Goal: Information Seeking & Learning: Find specific fact

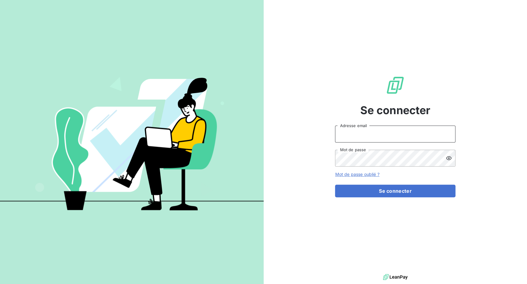
click at [352, 137] on input "Adresse email" at bounding box center [395, 134] width 120 height 17
drag, startPoint x: 356, startPoint y: 134, endPoint x: 375, endPoint y: 132, distance: 19.1
click at [375, 132] on input "admin@3dcelo" at bounding box center [395, 134] width 120 height 17
type input "admin@graitecusa"
click at [335, 185] on button "Se connecter" at bounding box center [395, 191] width 120 height 13
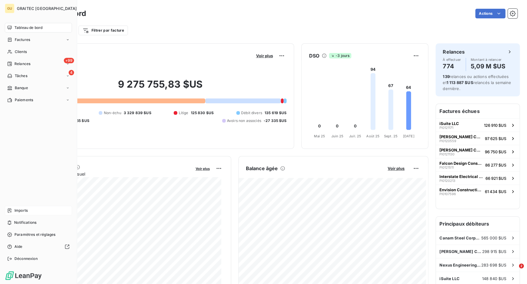
click at [11, 210] on icon at bounding box center [10, 210] width 4 height 4
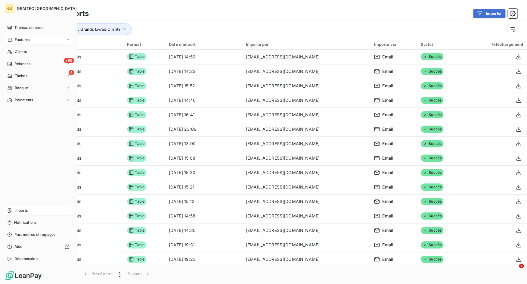
click at [11, 39] on icon at bounding box center [9, 39] width 5 height 5
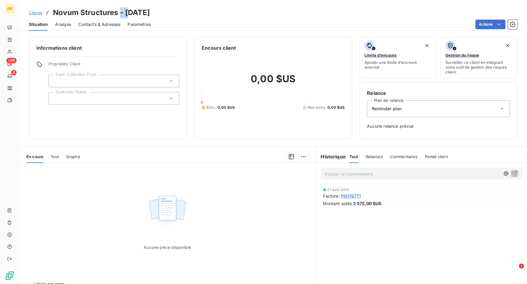
drag, startPoint x: 119, startPoint y: 11, endPoint x: 131, endPoint y: 13, distance: 11.9
click at [131, 13] on h3 "Novum Structures - 2001/11/08" at bounding box center [101, 12] width 97 height 11
click at [128, 14] on h3 "Novum Structures - 2001/11/08" at bounding box center [101, 12] width 97 height 11
drag, startPoint x: 125, startPoint y: 13, endPoint x: 174, endPoint y: 17, distance: 49.2
click at [174, 17] on div "Clients Novum Structures - 2001/11/08" at bounding box center [273, 12] width 508 height 11
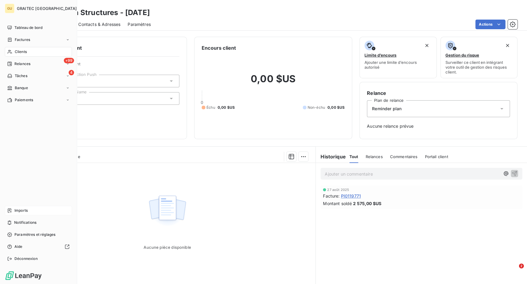
click at [14, 209] on div "Imports" at bounding box center [38, 211] width 67 height 10
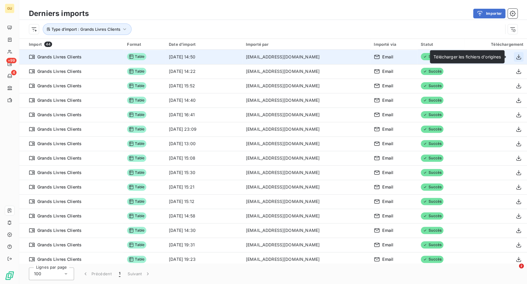
click at [516, 57] on icon "button" at bounding box center [519, 57] width 6 height 6
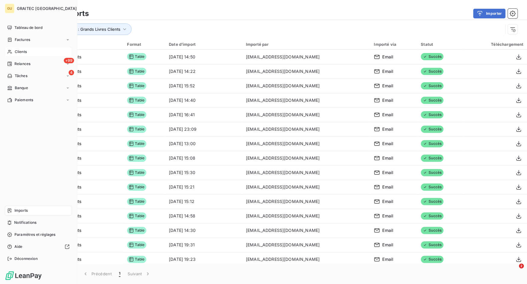
click at [12, 51] on icon at bounding box center [9, 51] width 5 height 5
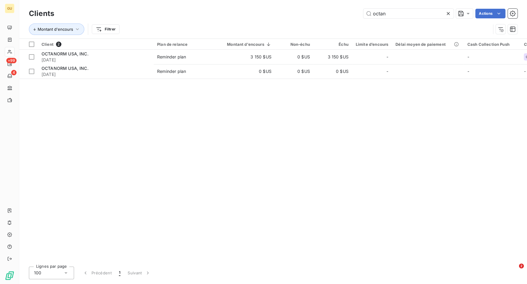
type input "octan"
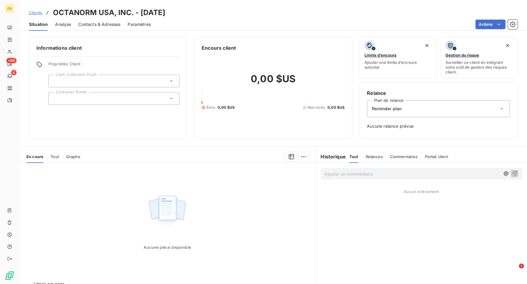
click at [148, 15] on h3 "OCTANORM USA, INC. - [DATE]" at bounding box center [109, 12] width 112 height 11
drag, startPoint x: 140, startPoint y: 13, endPoint x: 179, endPoint y: 10, distance: 38.7
click at [165, 10] on h3 "OCTANORM USA, INC. - 2005/10/01" at bounding box center [109, 12] width 112 height 11
click at [195, 16] on div "Clients OCTANORM USA, INC. - 2005/10/01" at bounding box center [273, 12] width 508 height 11
click at [56, 157] on span "Tout" at bounding box center [55, 156] width 8 height 5
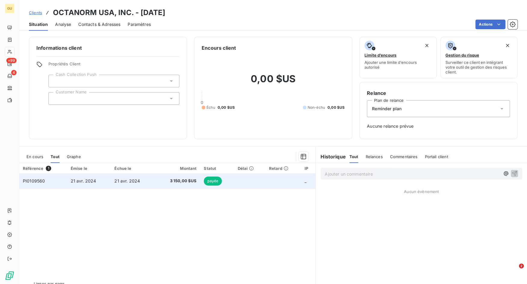
click at [35, 181] on span "PI0109560" at bounding box center [34, 180] width 22 height 5
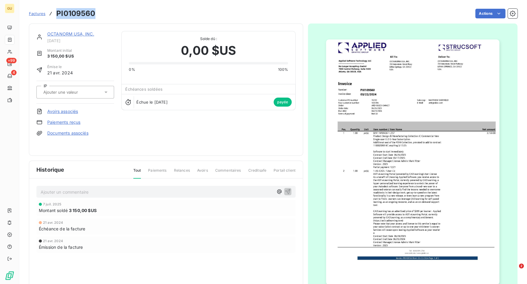
drag, startPoint x: 56, startPoint y: 14, endPoint x: 99, endPoint y: 18, distance: 43.2
click at [99, 18] on div "Factures PI0109560 Actions" at bounding box center [273, 13] width 489 height 13
copy h3 "PI0109560"
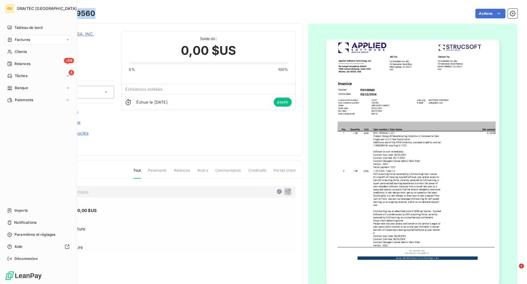
click at [16, 39] on span "Factures" at bounding box center [22, 39] width 15 height 5
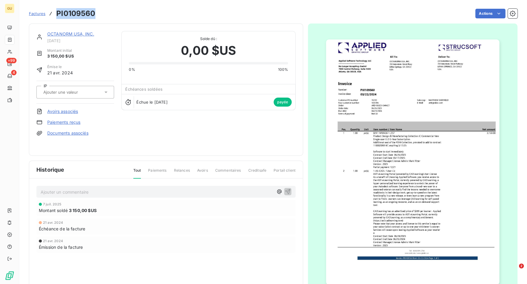
click at [39, 13] on span "Factures" at bounding box center [37, 13] width 17 height 5
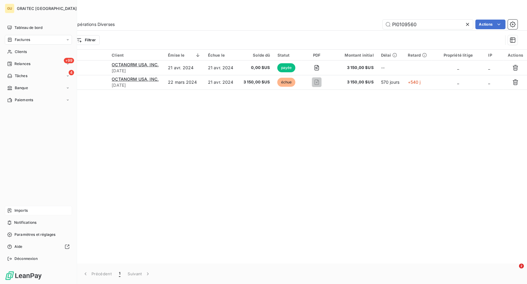
type input "PI0109560"
click at [14, 211] on div "Imports" at bounding box center [38, 211] width 67 height 10
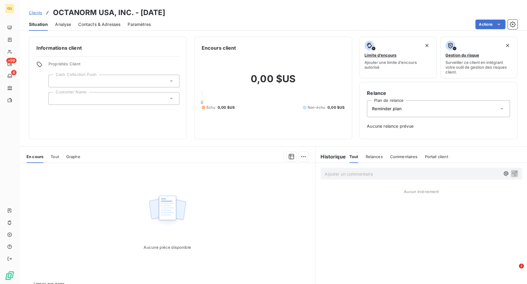
click at [142, 16] on h3 "OCTANORM USA, INC. - [DATE]" at bounding box center [109, 12] width 112 height 11
drag, startPoint x: 140, startPoint y: 14, endPoint x: 180, endPoint y: 14, distance: 40.0
click at [165, 14] on h3 "OCTANORM USA, INC. - [DATE]" at bounding box center [109, 12] width 112 height 11
copy h3 "[DATE]"
click at [137, 15] on h3 "Novum Structures - [DATE]" at bounding box center [101, 12] width 97 height 11
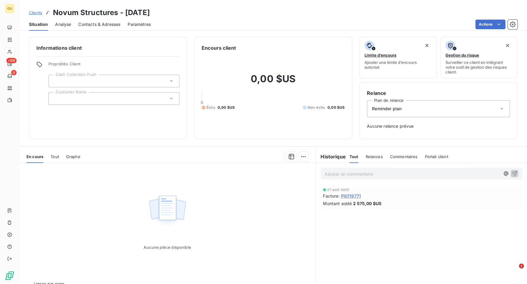
click at [127, 14] on h3 "Novum Structures - [DATE]" at bounding box center [101, 12] width 97 height 11
drag, startPoint x: 126, startPoint y: 14, endPoint x: 164, endPoint y: 14, distance: 38.2
click at [164, 14] on div "Clients Novum Structures - 2001/11/08" at bounding box center [273, 12] width 508 height 11
copy h3 "2001/11/08"
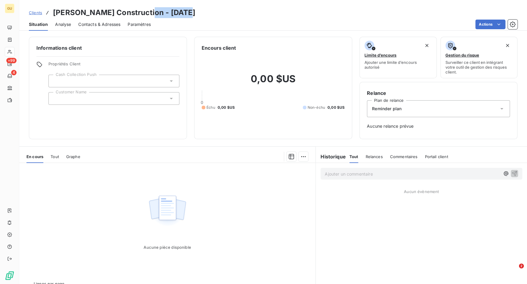
drag, startPoint x: 135, startPoint y: 13, endPoint x: 186, endPoint y: 11, distance: 50.9
click at [186, 11] on div "Clients [PERSON_NAME] Construction - [DATE]" at bounding box center [273, 12] width 508 height 11
copy h3 "[DATE]"
drag, startPoint x: 119, startPoint y: 13, endPoint x: 165, endPoint y: 12, distance: 45.5
click at [165, 12] on div "Clients Magna Decostar - 1945/12/01" at bounding box center [273, 12] width 508 height 11
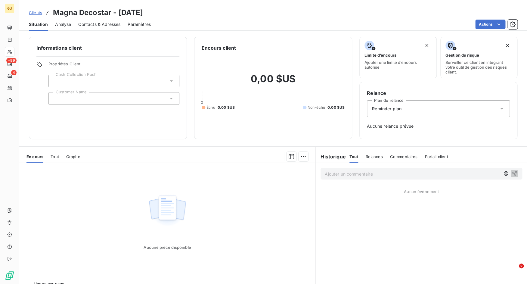
copy h3 "1945/12/01"
drag, startPoint x: 131, startPoint y: 16, endPoint x: 156, endPoint y: 14, distance: 25.1
click at [156, 14] on div "Clients 2020 ENGINEERING - 7200" at bounding box center [273, 12] width 508 height 11
copy h3 "7200"
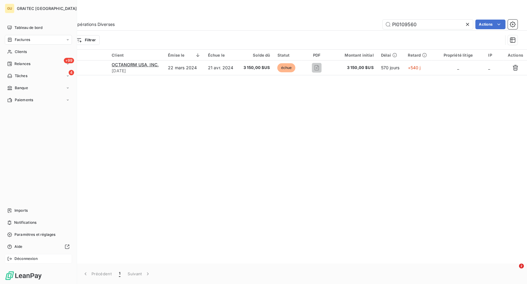
click at [12, 257] on icon at bounding box center [9, 258] width 5 height 5
